Goal: Book appointment/travel/reservation

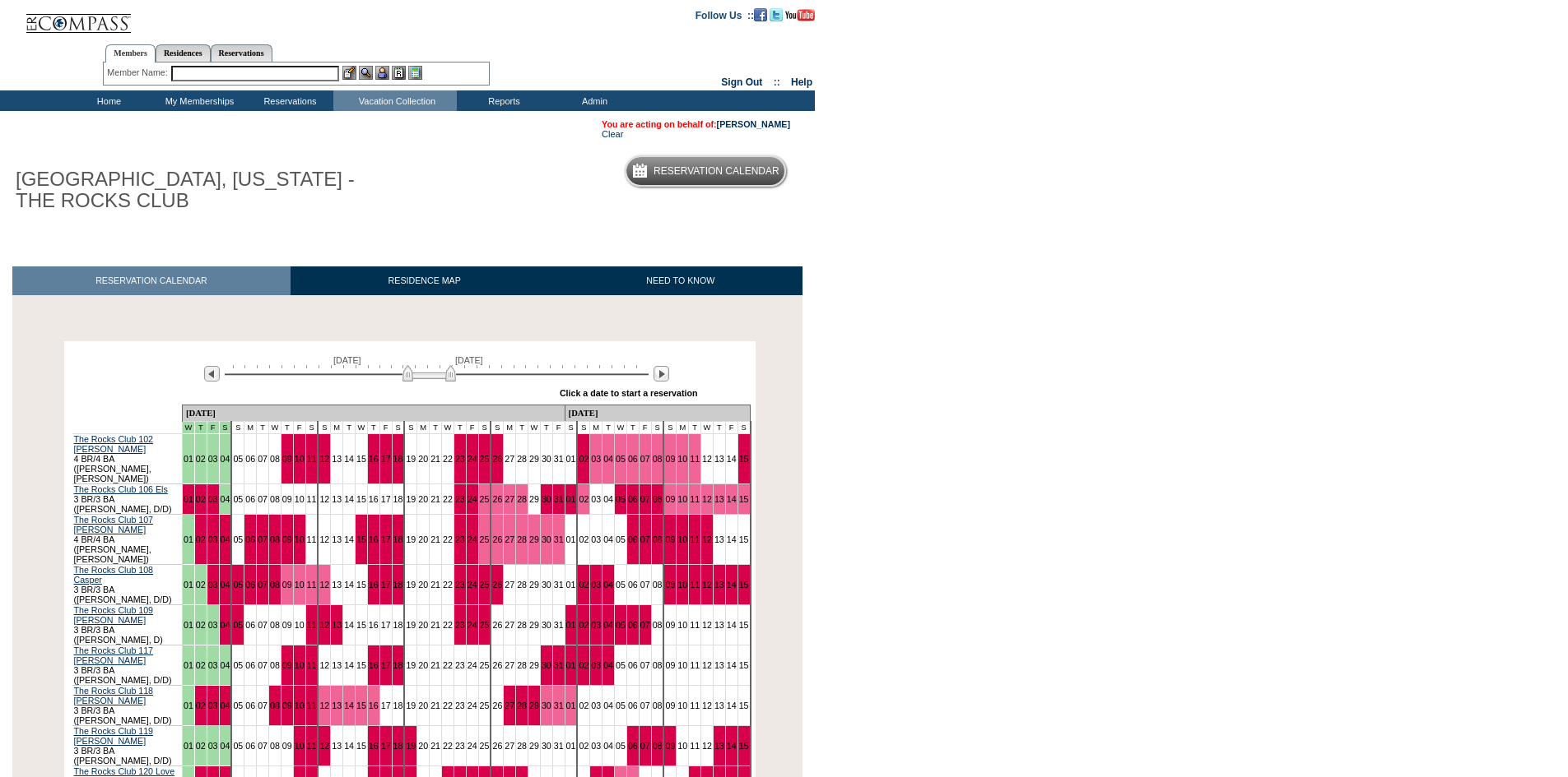
drag, startPoint x: 396, startPoint y: 372, endPoint x: 451, endPoint y: 373, distance: 55.0
click at [451, 373] on img at bounding box center [429, 374] width 54 height 16
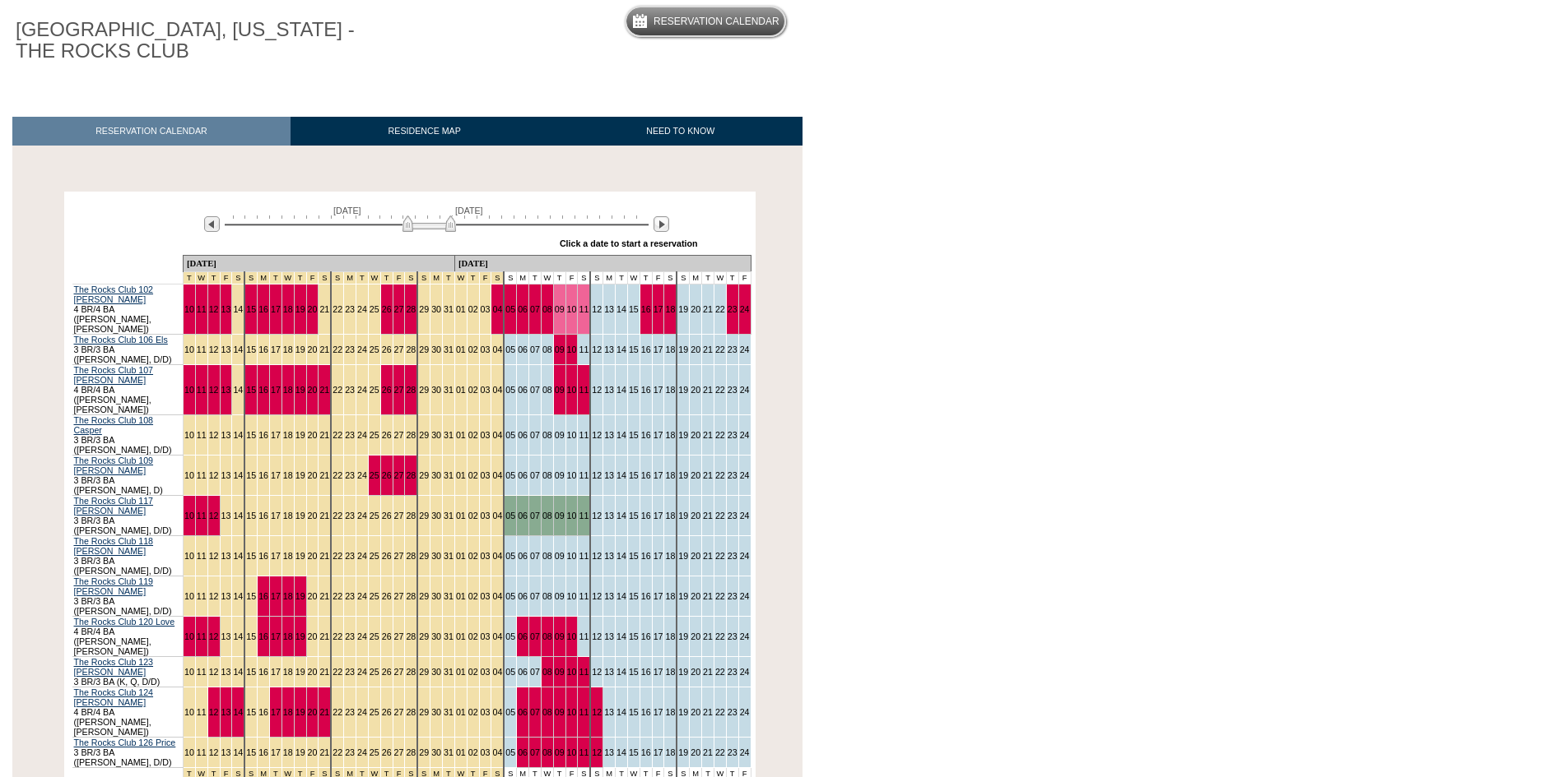
scroll to position [164, 0]
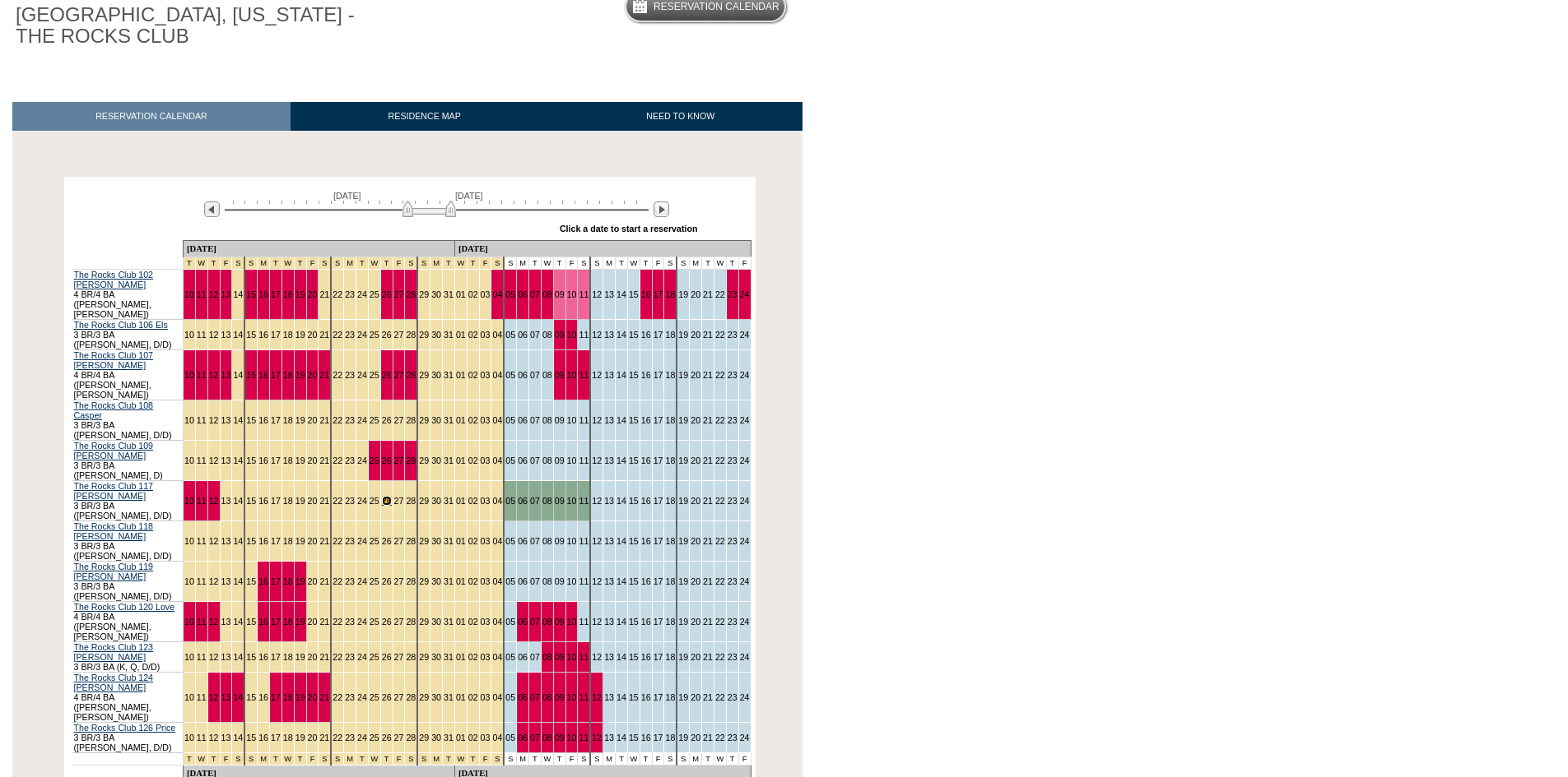
click at [382, 496] on link "26" at bounding box center [386, 501] width 10 height 10
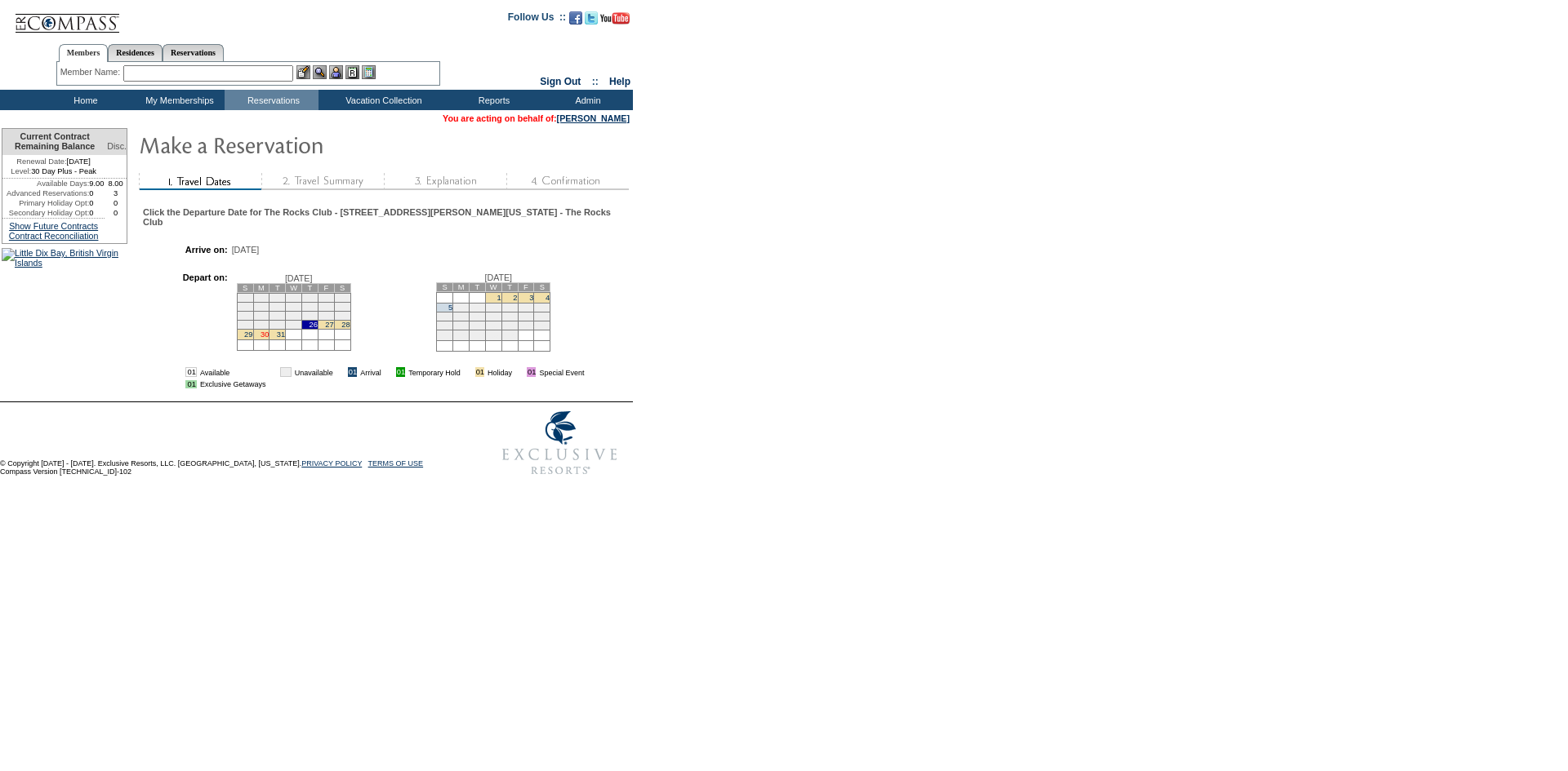
click at [269, 337] on link "30" at bounding box center [264, 335] width 8 height 8
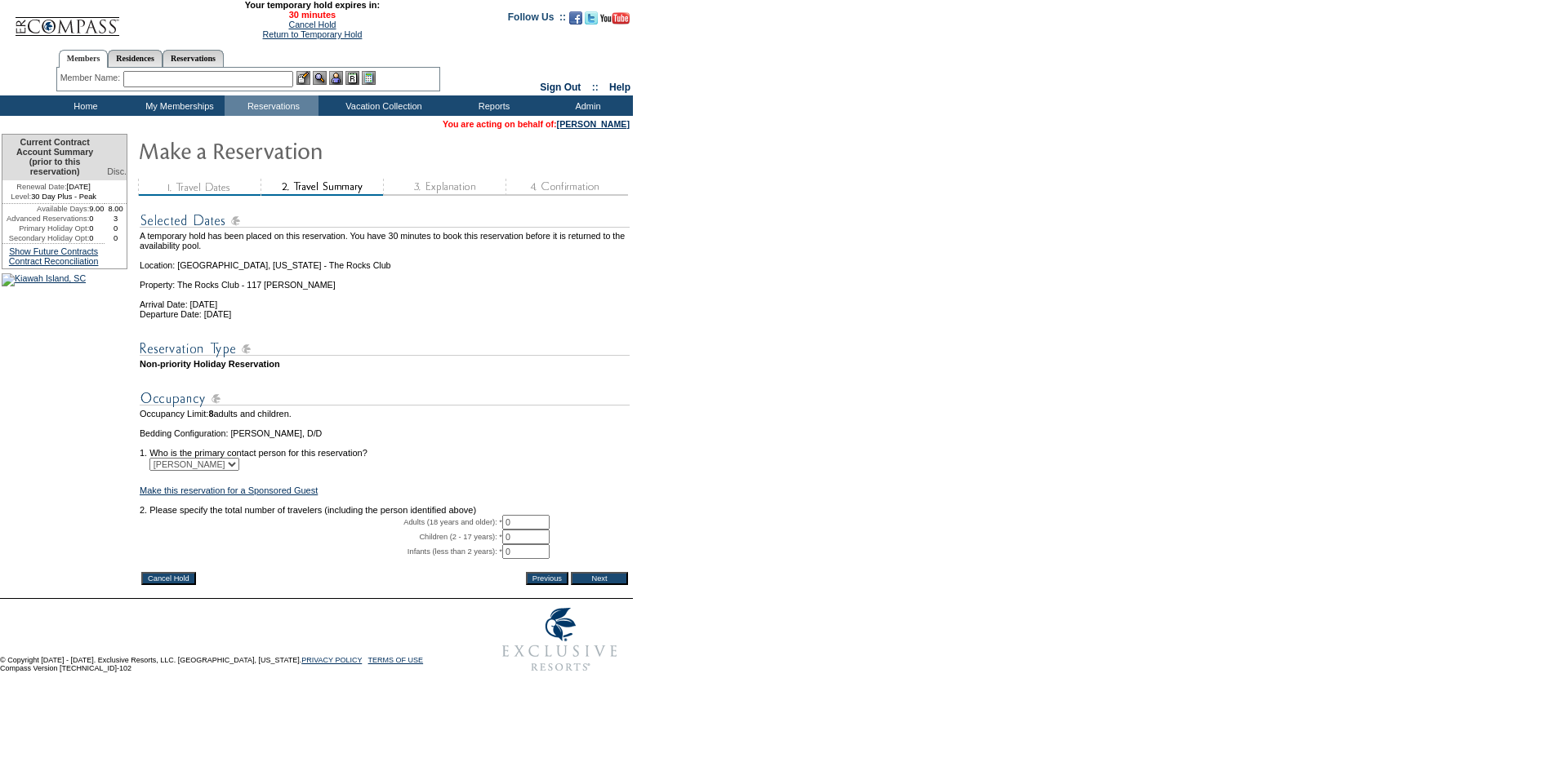
click at [544, 530] on input "0" at bounding box center [526, 522] width 48 height 14
type input "1"
click at [620, 585] on input "Next" at bounding box center [599, 579] width 57 height 13
